Goal: Find contact information: Find contact information

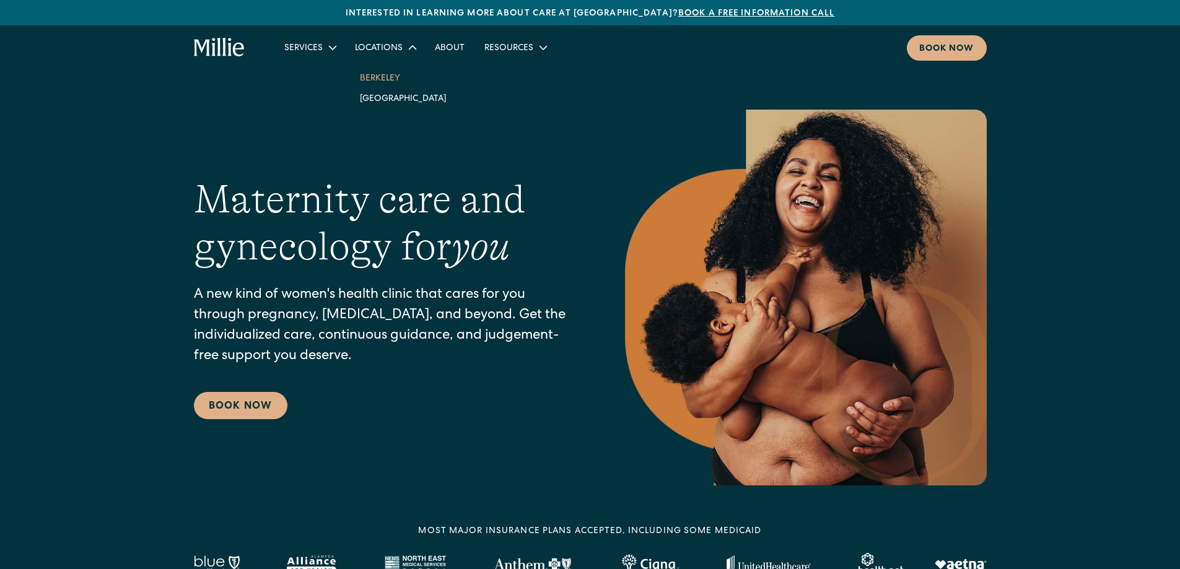
click at [385, 74] on link "Berkeley" at bounding box center [403, 77] width 107 height 20
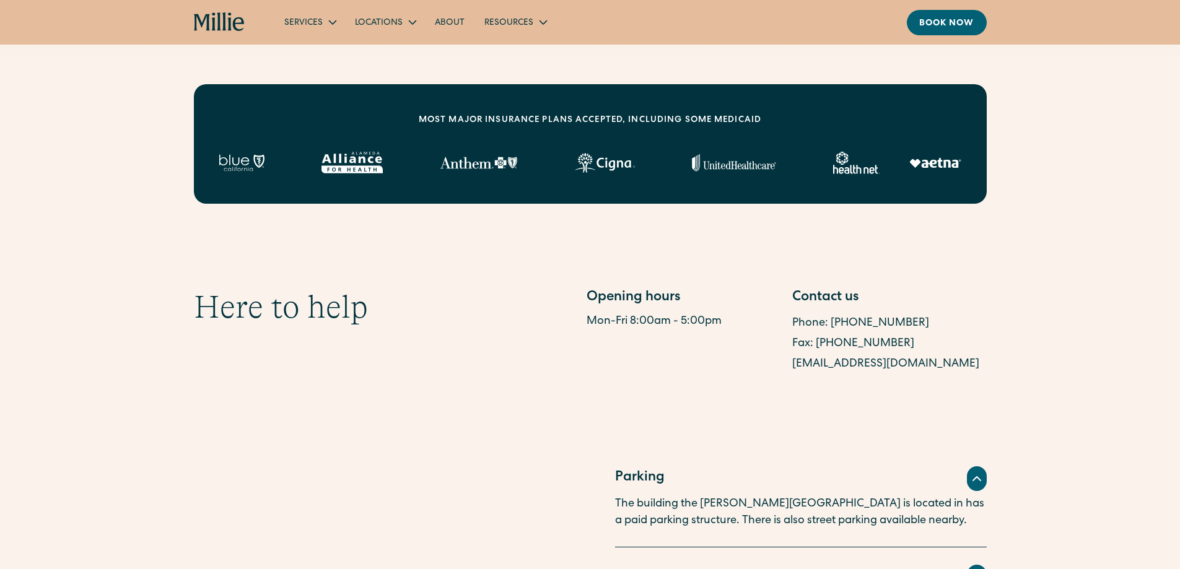
scroll to position [495, 0]
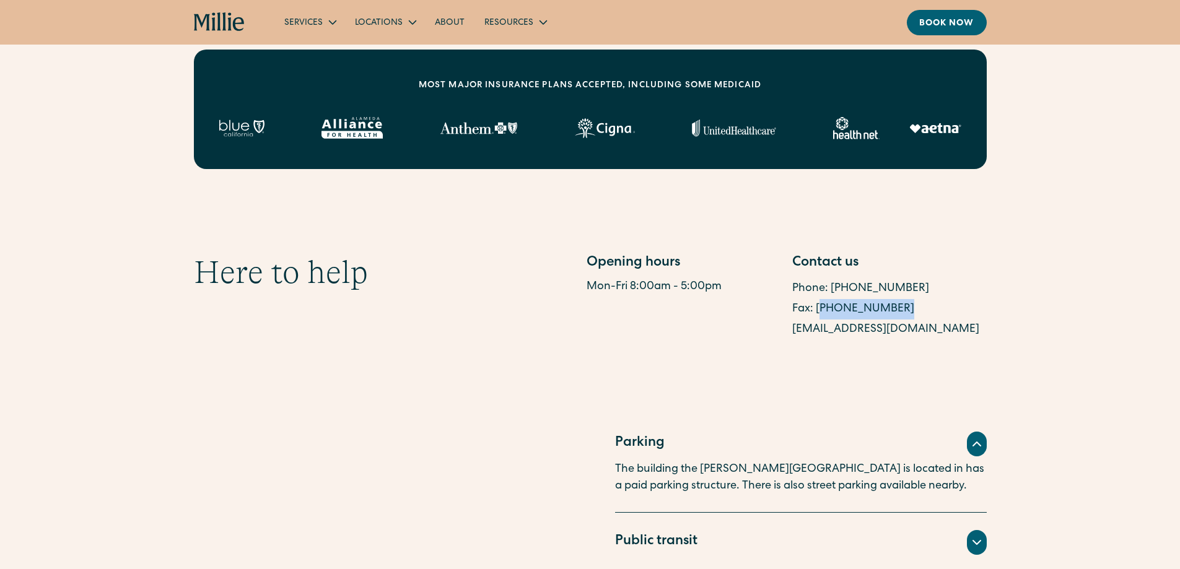
drag, startPoint x: 897, startPoint y: 307, endPoint x: 819, endPoint y: 308, distance: 78.0
click at [819, 308] on div "Fax: [PHONE_NUMBER]" at bounding box center [889, 309] width 194 height 20
copy link "510) 244-0446"
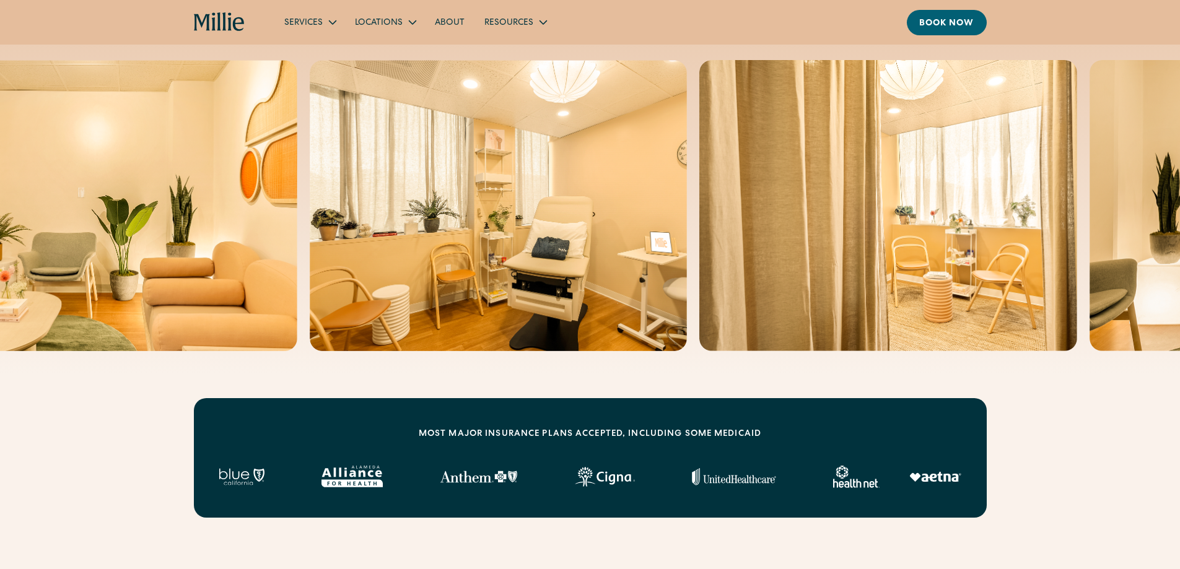
scroll to position [0, 0]
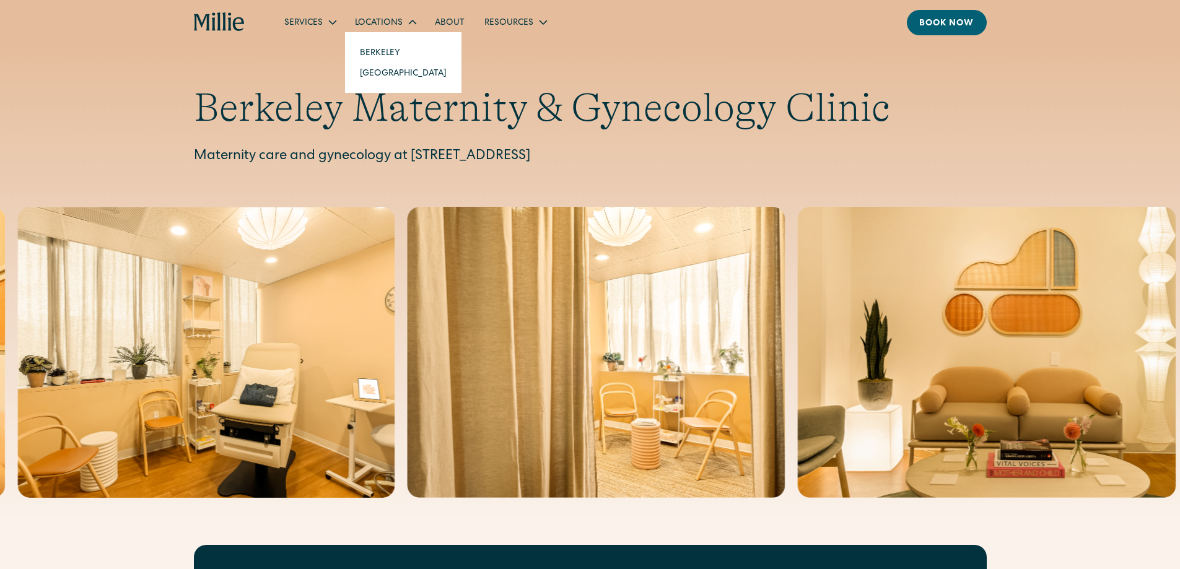
click at [380, 48] on link "Berkeley" at bounding box center [403, 52] width 107 height 20
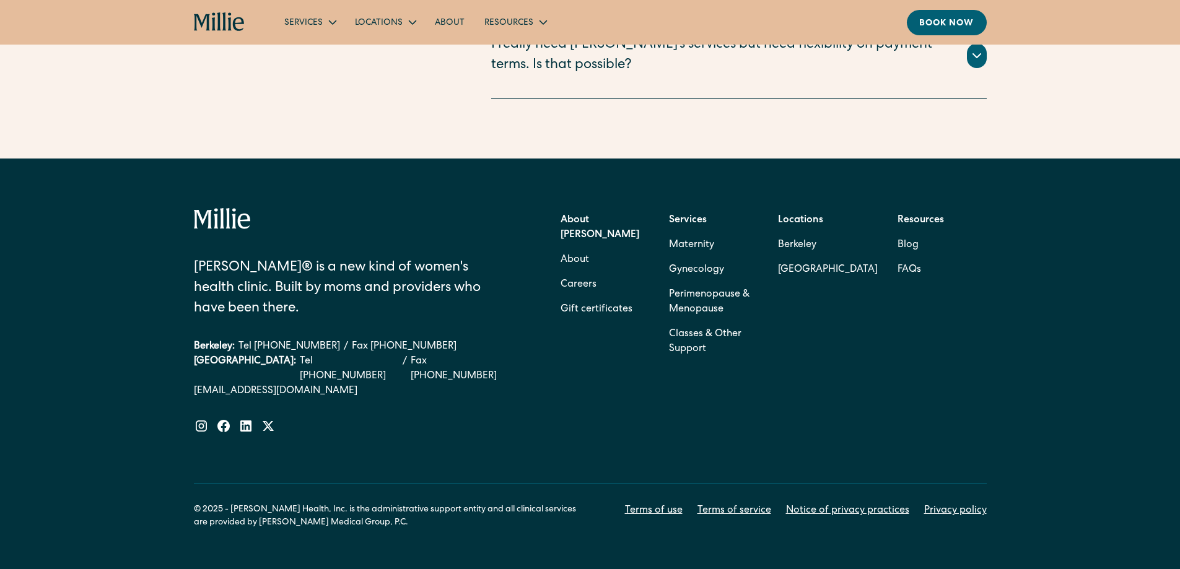
scroll to position [3572, 0]
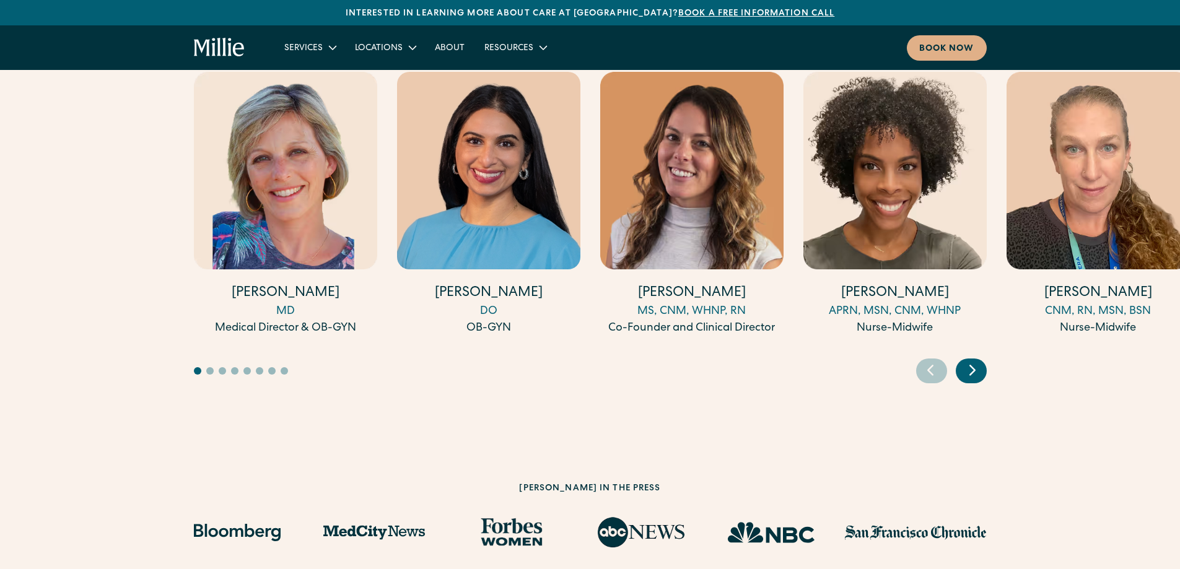
scroll to position [4273, 0]
